Goal: Task Accomplishment & Management: Use online tool/utility

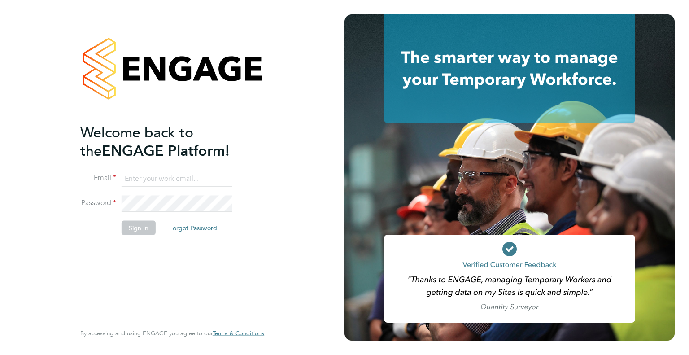
type input "wates@alliance-msp.co.uk"
click at [140, 241] on li "Sign In Forgot Password" at bounding box center [167, 231] width 175 height 23
click at [138, 231] on button "Sign In" at bounding box center [139, 227] width 34 height 14
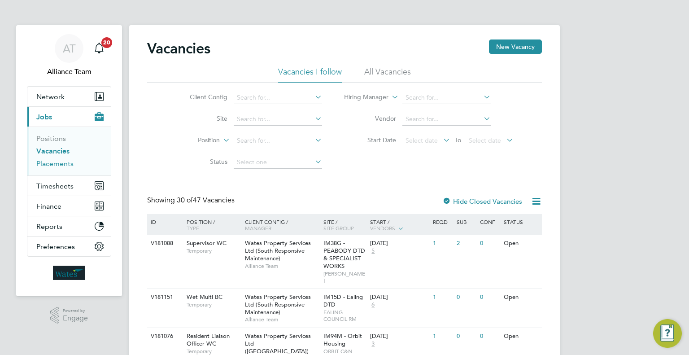
click at [68, 166] on link "Placements" at bounding box center [54, 163] width 37 height 9
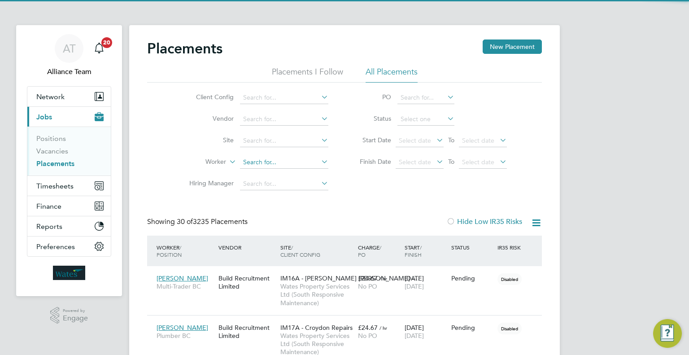
click at [263, 161] on input at bounding box center [284, 162] width 88 height 13
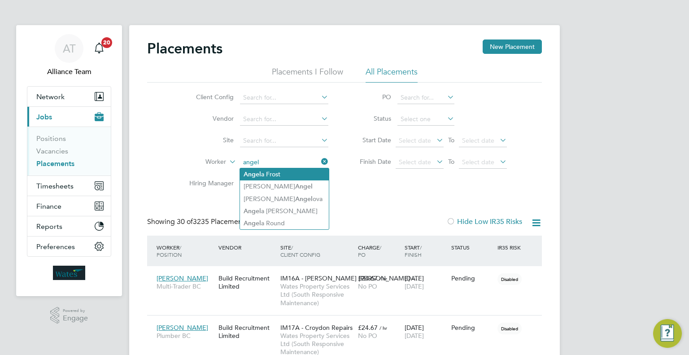
click at [298, 179] on li "Angel a Frost" at bounding box center [284, 174] width 89 height 12
type input "Angela Frost"
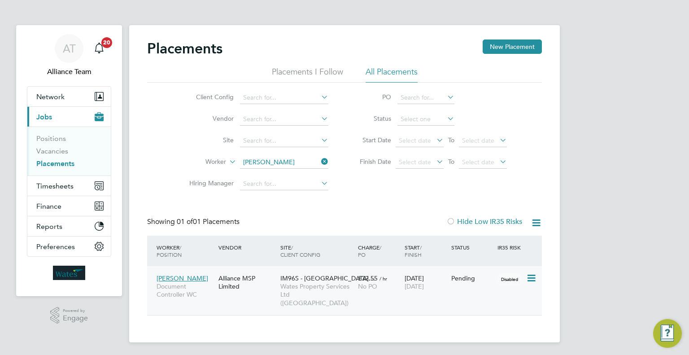
click at [532, 280] on icon at bounding box center [530, 278] width 9 height 11
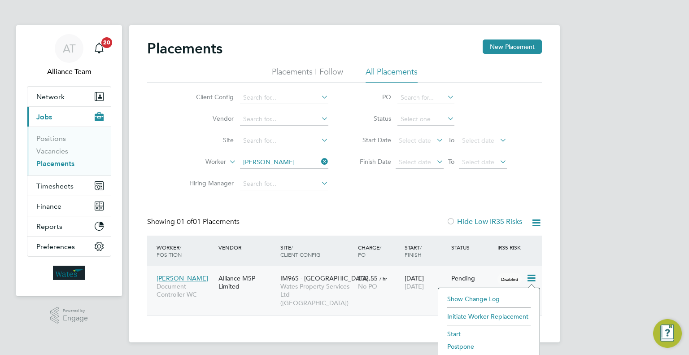
click at [452, 333] on li "Start" at bounding box center [489, 334] width 92 height 13
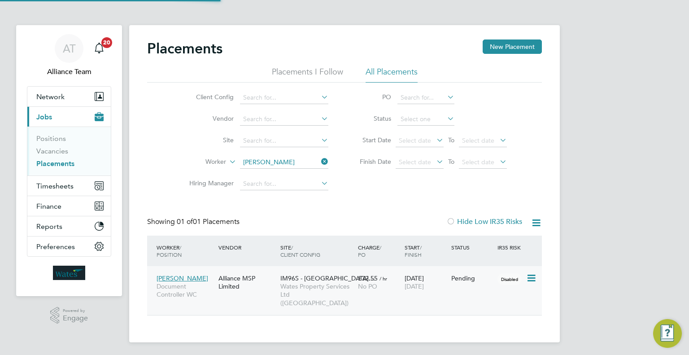
type input "08262"
type input "Rod Tapper"
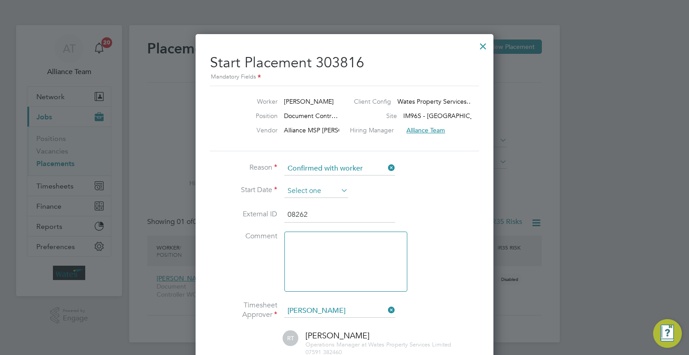
click at [302, 188] on input at bounding box center [317, 190] width 64 height 13
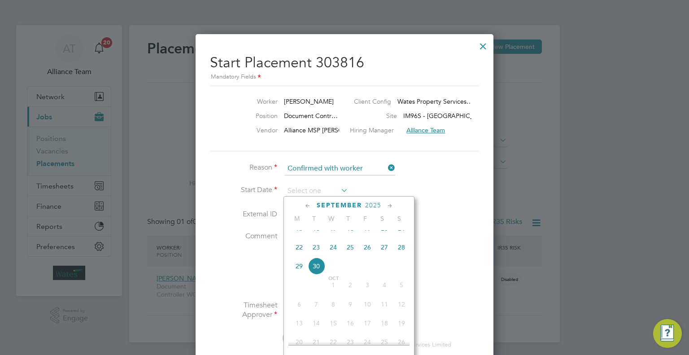
click at [302, 255] on span "22" at bounding box center [299, 247] width 17 height 17
type input "22 Sep 2025"
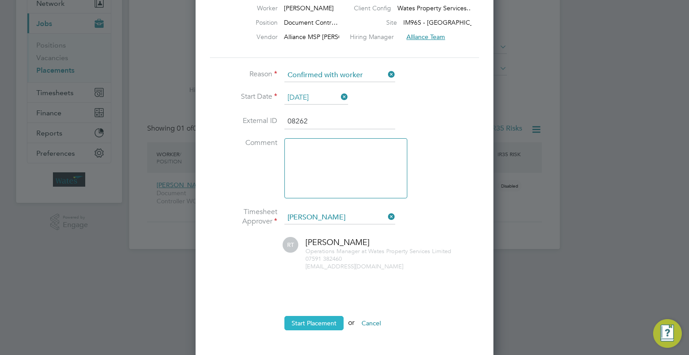
click at [337, 324] on button "Start Placement" at bounding box center [314, 323] width 59 height 14
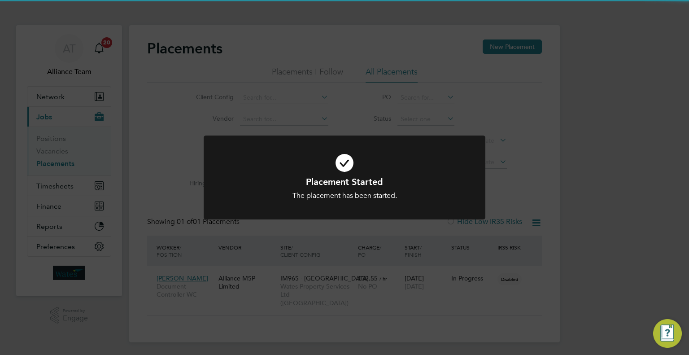
drag, startPoint x: 619, startPoint y: 185, endPoint x: 371, endPoint y: 142, distance: 251.8
click at [617, 185] on div "Placement Started The placement has been started. Cancel Okay" at bounding box center [344, 177] width 689 height 355
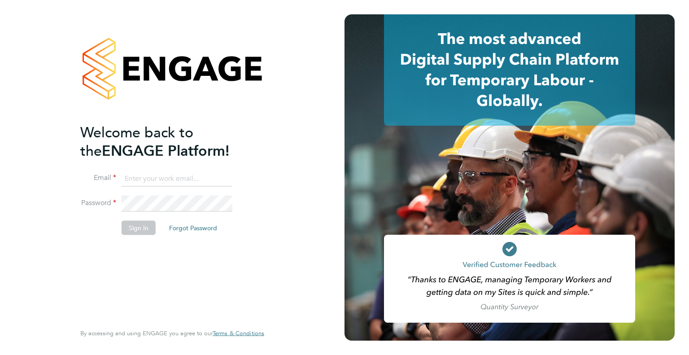
type input "[PERSON_NAME][EMAIL_ADDRESS][DOMAIN_NAME]"
drag, startPoint x: 0, startPoint y: 0, endPoint x: 279, endPoint y: 165, distance: 323.9
click at [279, 165] on div "Welcome back to the ENGAGE Platform! Email [PERSON_NAME][EMAIL_ADDRESS][DOMAIN_…" at bounding box center [172, 177] width 220 height 355
click at [129, 226] on button "Sign In" at bounding box center [139, 227] width 34 height 14
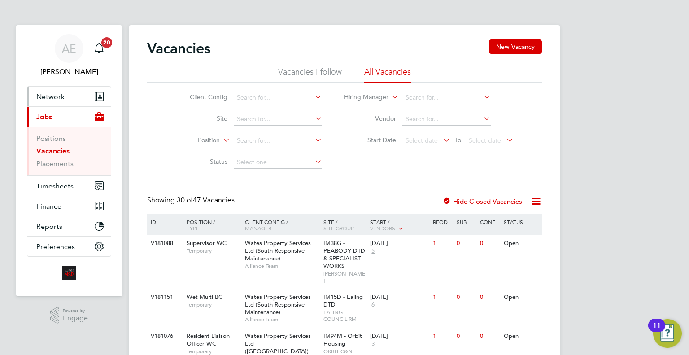
click at [69, 96] on button "Network" at bounding box center [68, 97] width 83 height 20
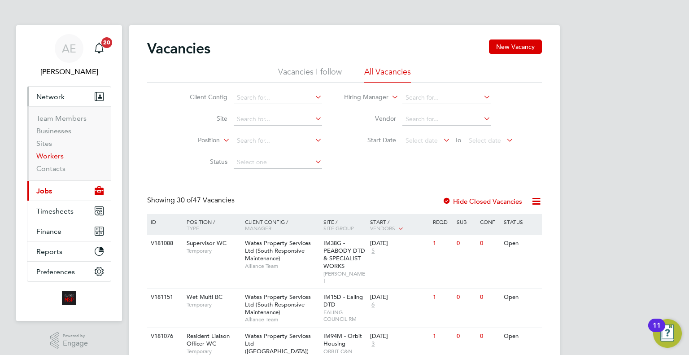
click at [46, 152] on link "Workers" at bounding box center [49, 156] width 27 height 9
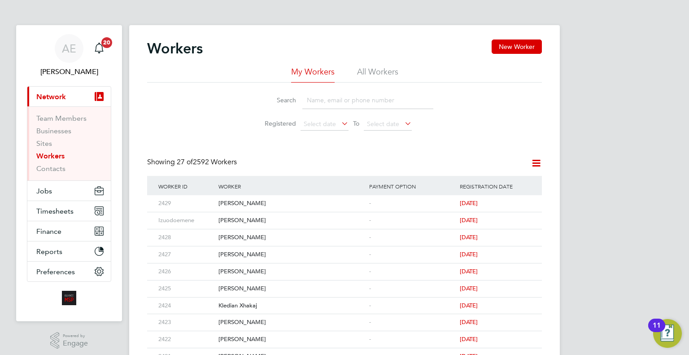
click at [328, 98] on input at bounding box center [367, 101] width 131 height 18
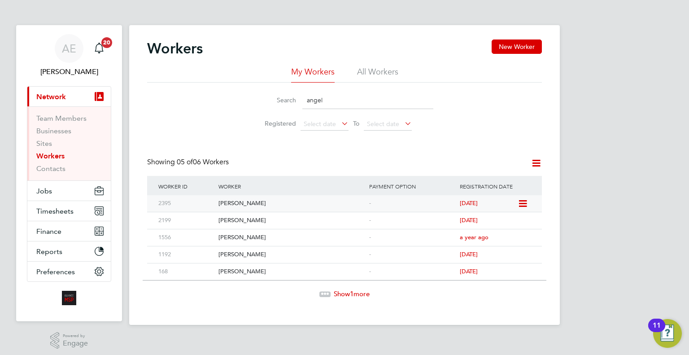
type input "angel"
click at [526, 206] on icon at bounding box center [522, 203] width 9 height 11
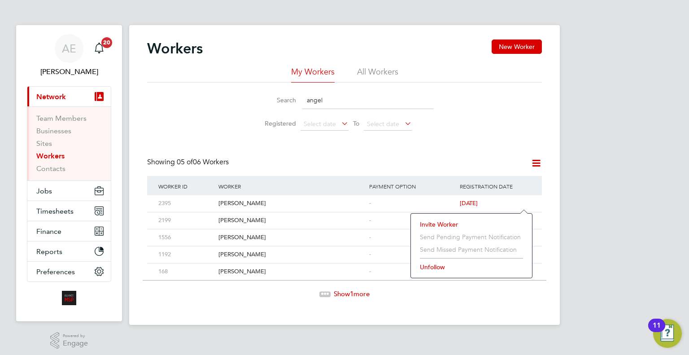
click at [437, 223] on li "Invite Worker" at bounding box center [472, 224] width 112 height 13
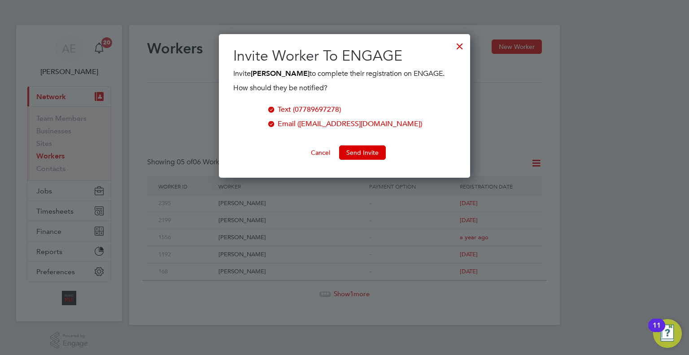
scroll to position [144, 252]
click at [359, 152] on button "Send Invite" at bounding box center [362, 152] width 47 height 14
